Goal: Ask a question

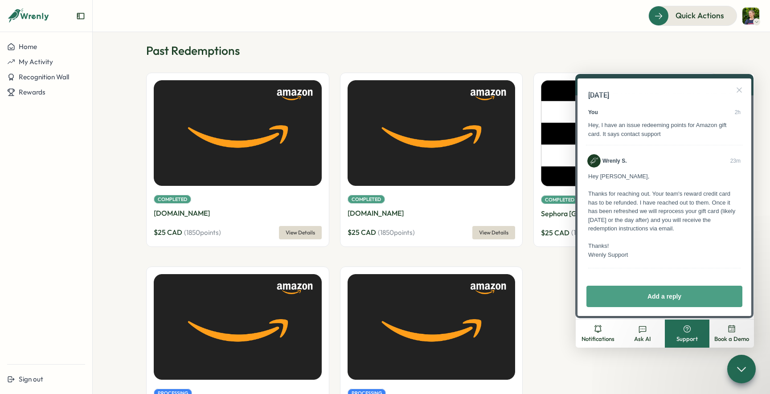
scroll to position [45, 0]
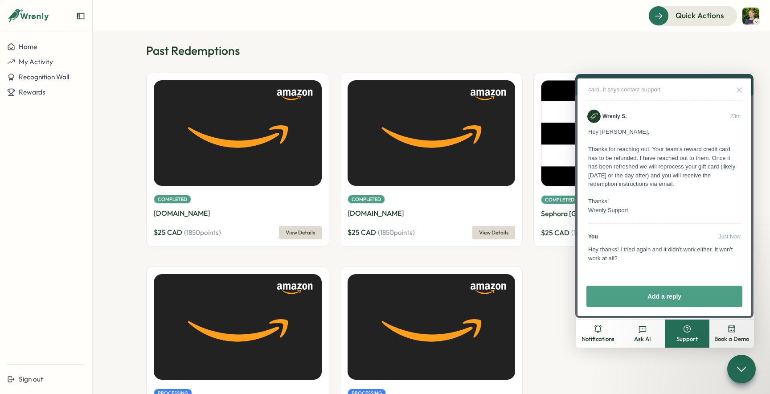
click at [708, 259] on div "Hey thanks! I tried again and it didn't work either. It won't work at all?" at bounding box center [664, 253] width 152 height 17
click at [741, 91] on button "Close" at bounding box center [739, 90] width 14 height 14
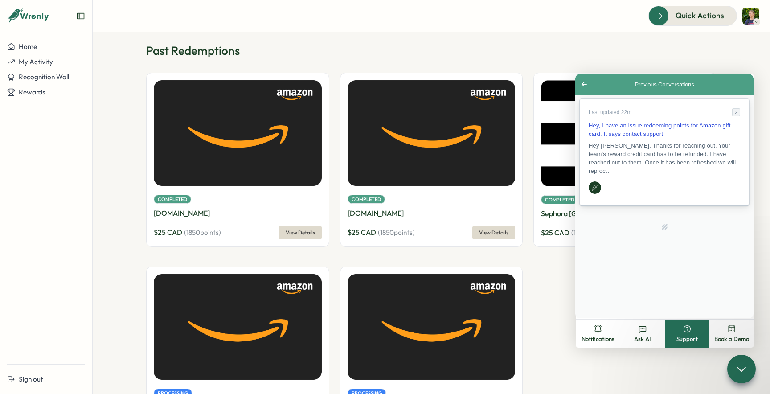
click at [670, 143] on span "Hey Vasilii, Thanks for reaching out. Your team's reward credit card has to be …" at bounding box center [662, 158] width 147 height 32
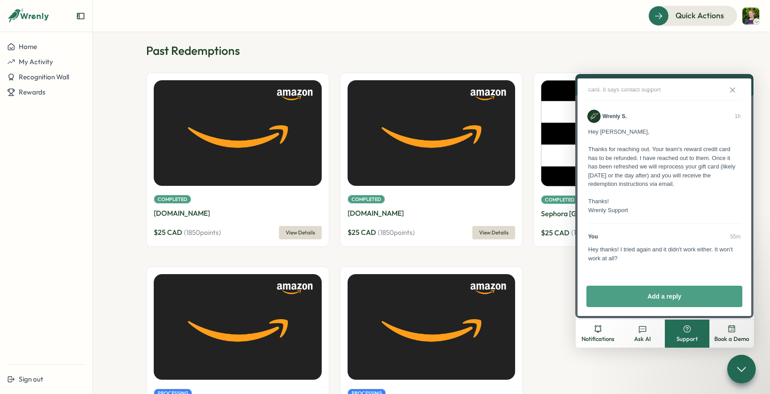
click at [731, 87] on button "Close" at bounding box center [732, 90] width 14 height 14
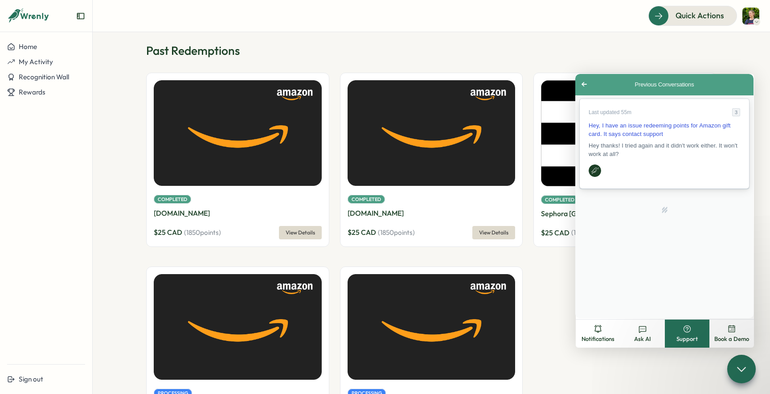
click at [672, 148] on span "Hey thanks! I tried again and it didn't work either. It won't work at all?" at bounding box center [663, 149] width 149 height 15
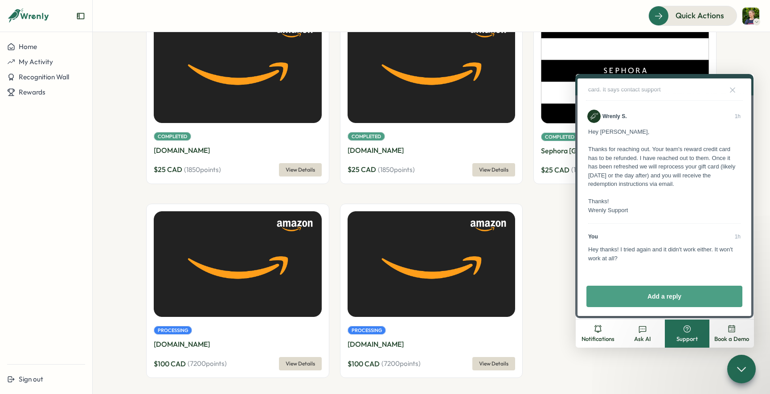
scroll to position [66, 0]
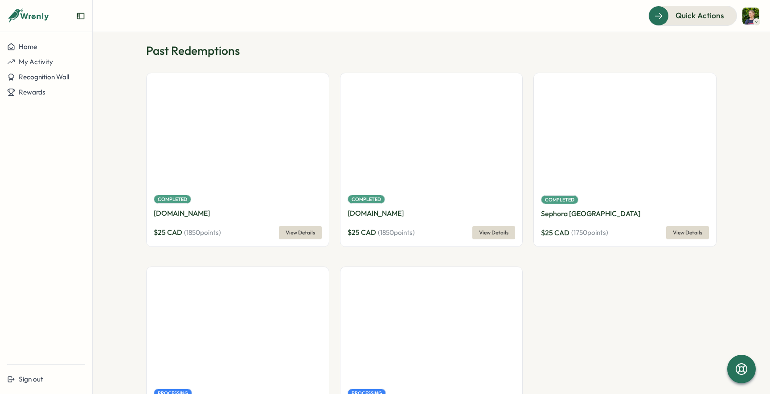
scroll to position [66, 0]
